Goal: Task Accomplishment & Management: Use online tool/utility

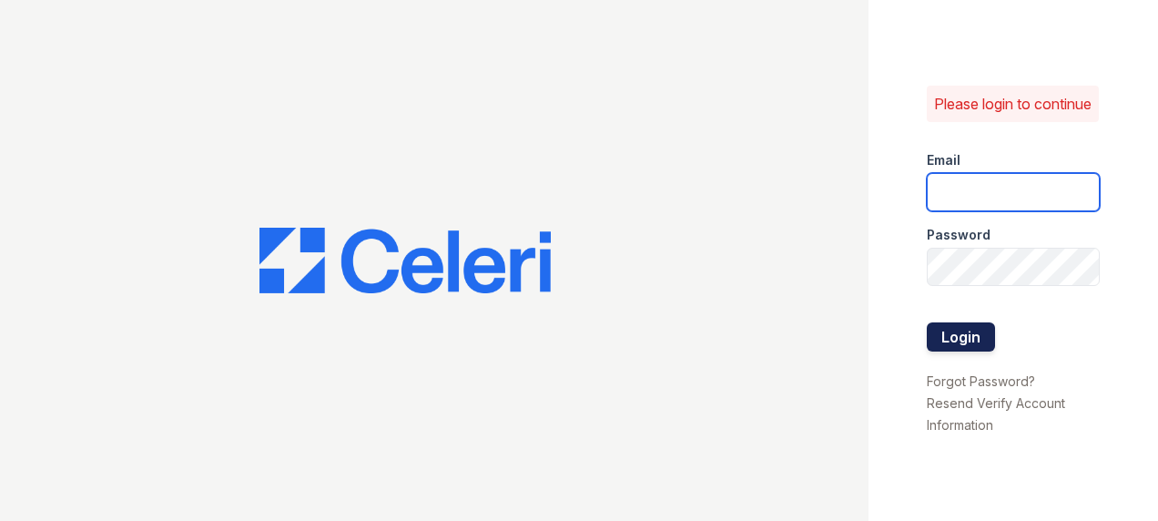
type input "[EMAIL_ADDRESS][DOMAIN_NAME]"
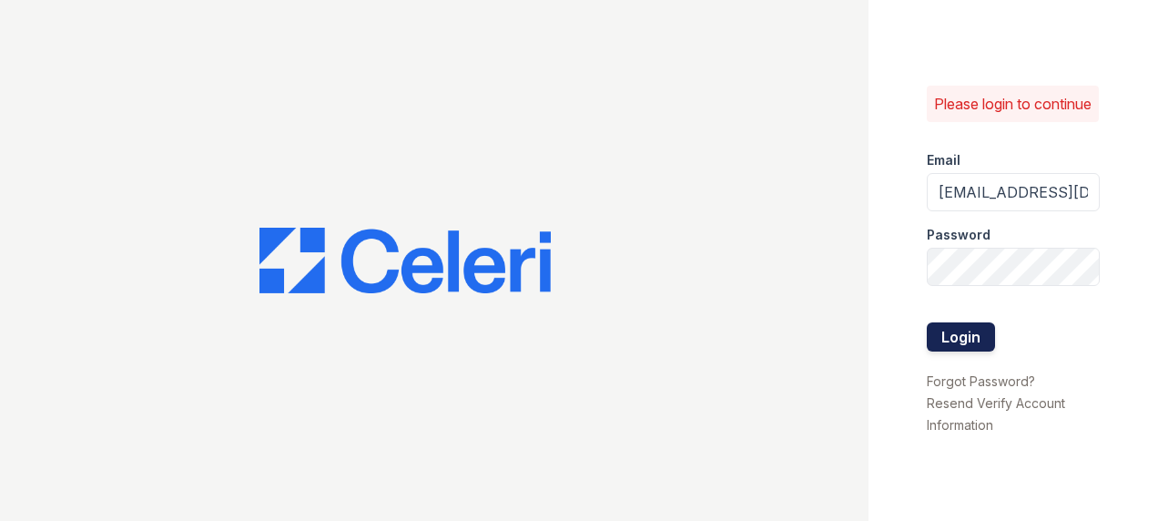
click at [980, 349] on button "Login" at bounding box center [960, 336] width 68 height 29
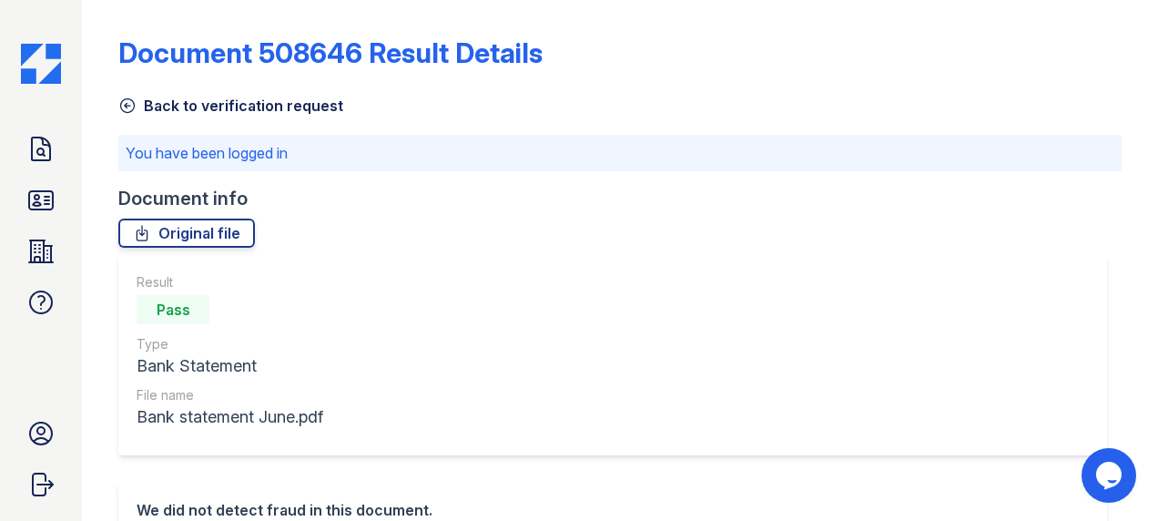
click at [124, 104] on icon at bounding box center [127, 105] width 18 height 18
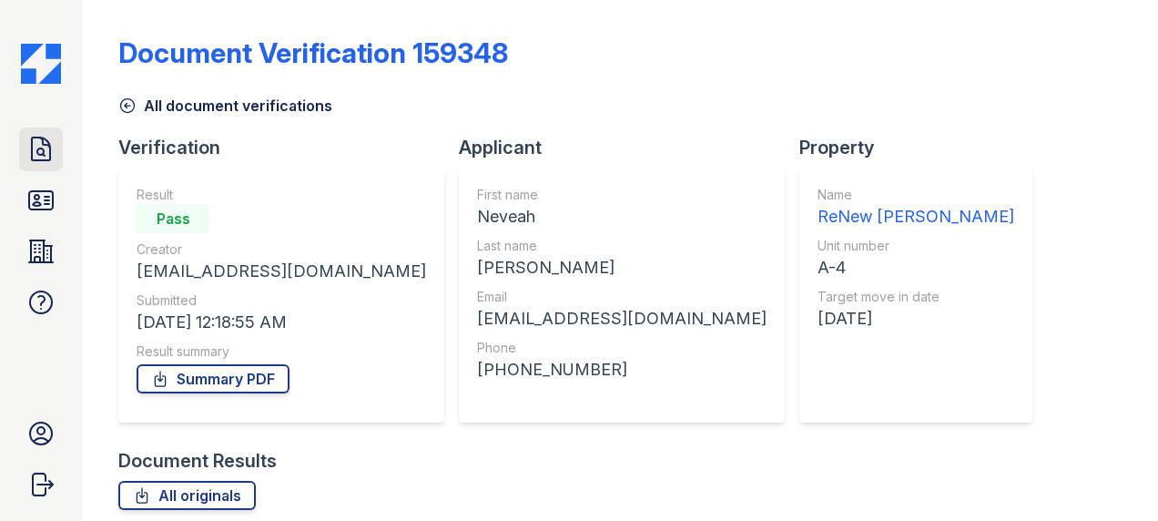
click at [51, 144] on icon at bounding box center [40, 149] width 29 height 29
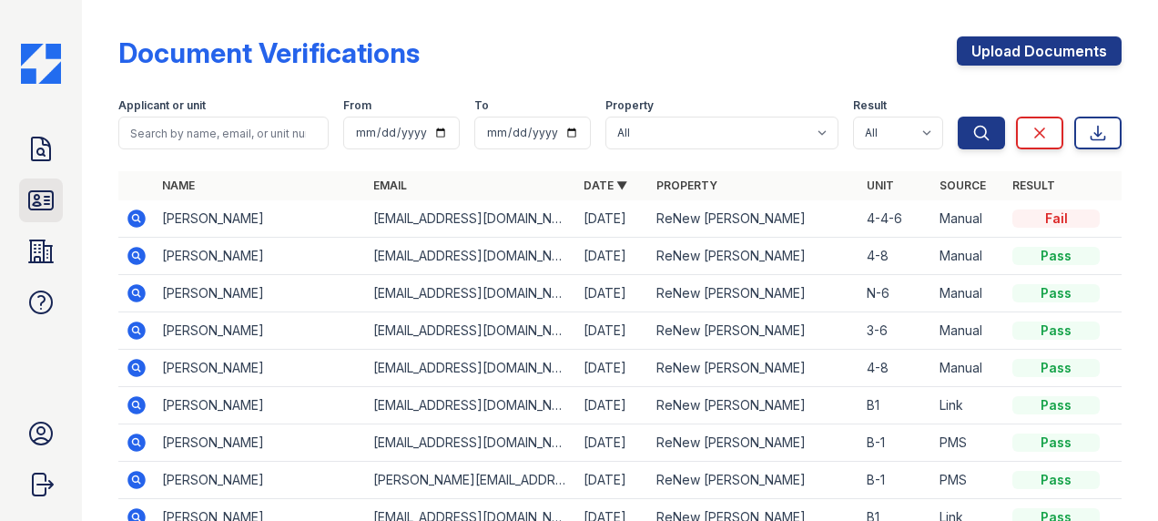
click at [46, 199] on icon at bounding box center [41, 200] width 24 height 18
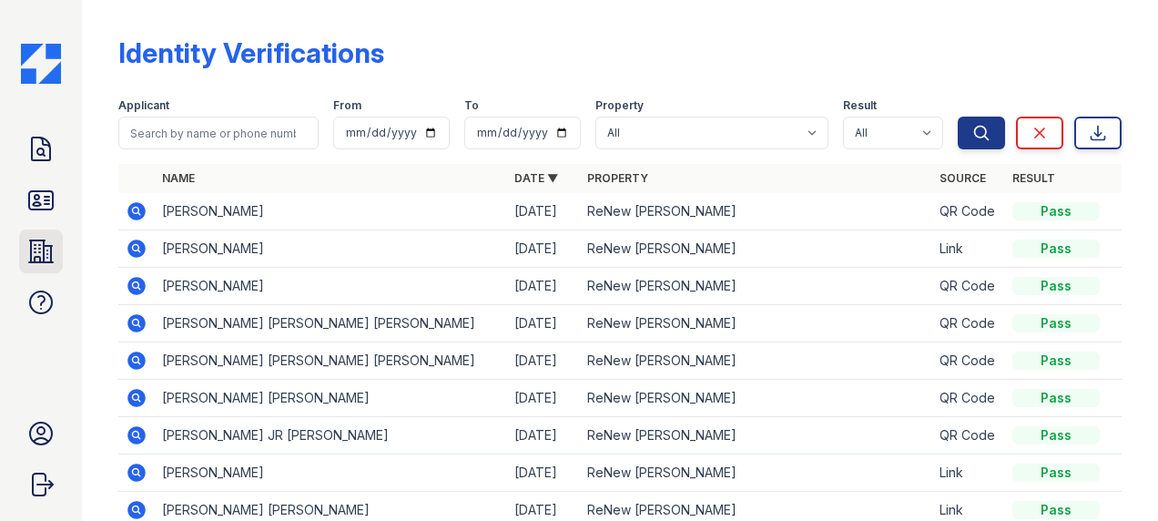
click at [44, 255] on icon at bounding box center [41, 251] width 24 height 22
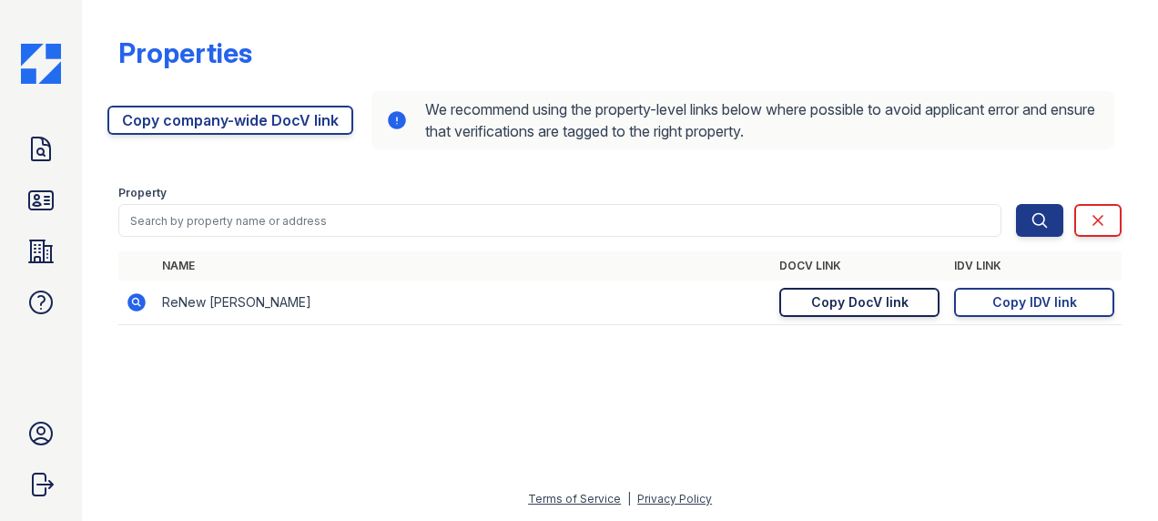
click at [891, 306] on div "Copy DocV link" at bounding box center [859, 302] width 97 height 18
